Goal: Find specific page/section: Find specific page/section

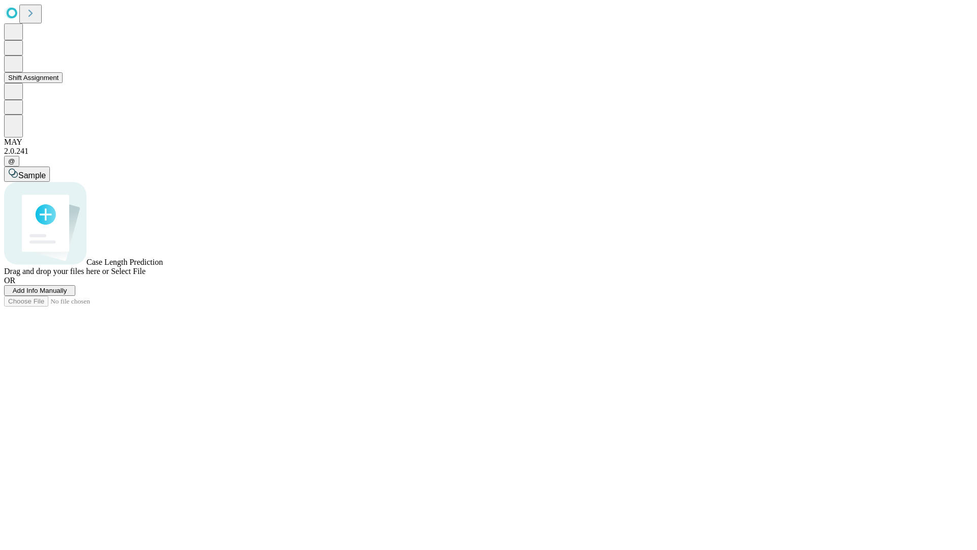
click at [63, 83] on button "Shift Assignment" at bounding box center [33, 77] width 59 height 11
